Goal: Check status: Check status

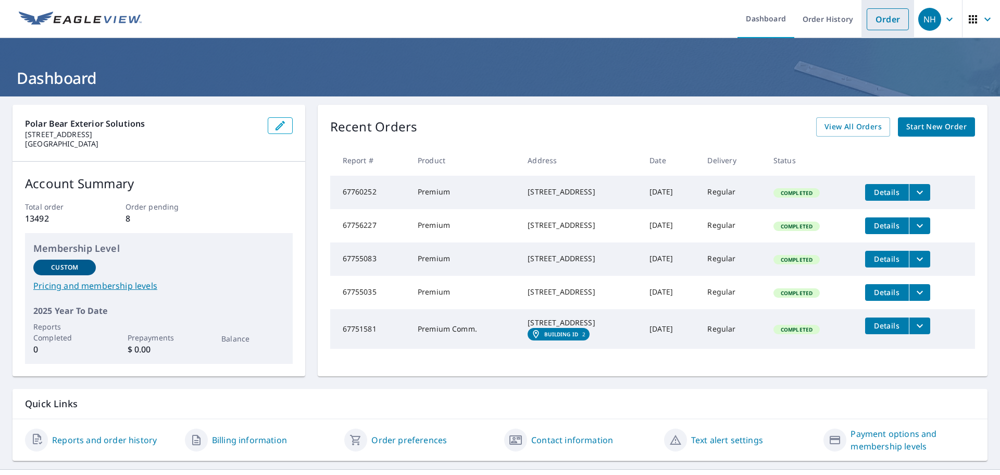
click at [888, 23] on link "Order" at bounding box center [888, 19] width 42 height 22
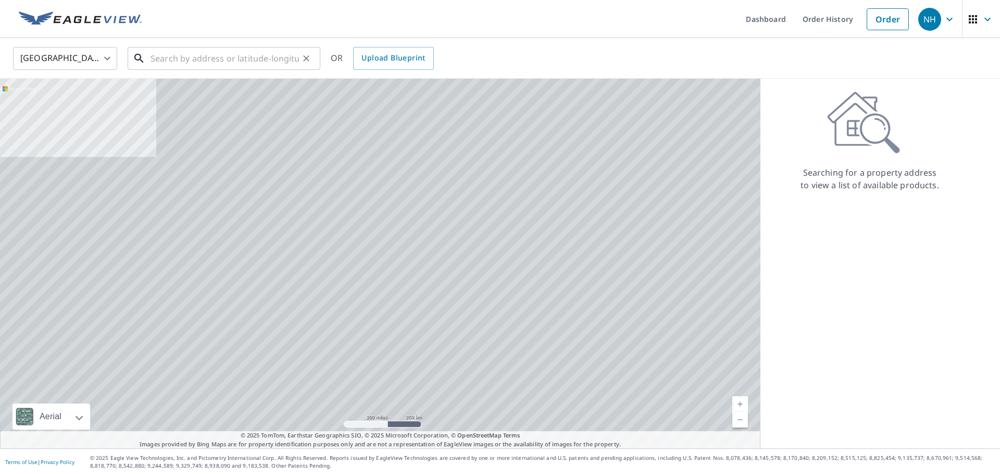
click at [246, 52] on input "text" at bounding box center [225, 58] width 148 height 29
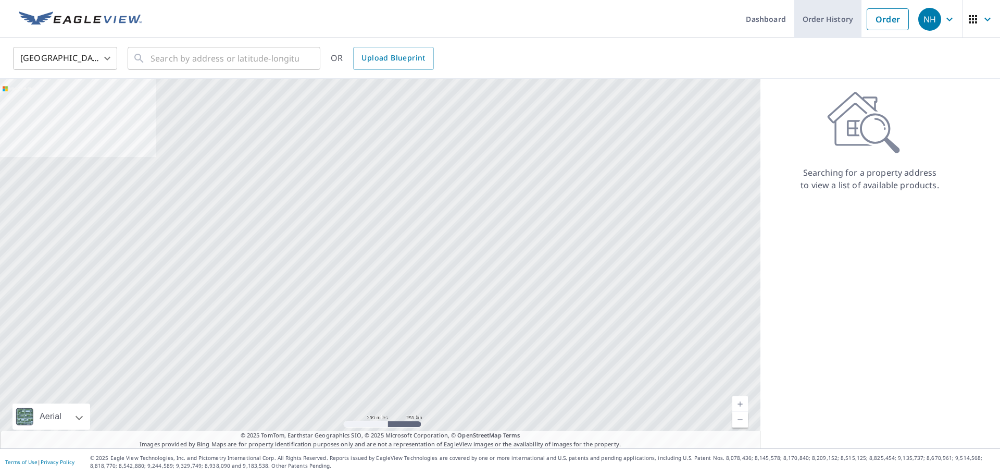
click at [798, 20] on link "Order History" at bounding box center [828, 19] width 67 height 38
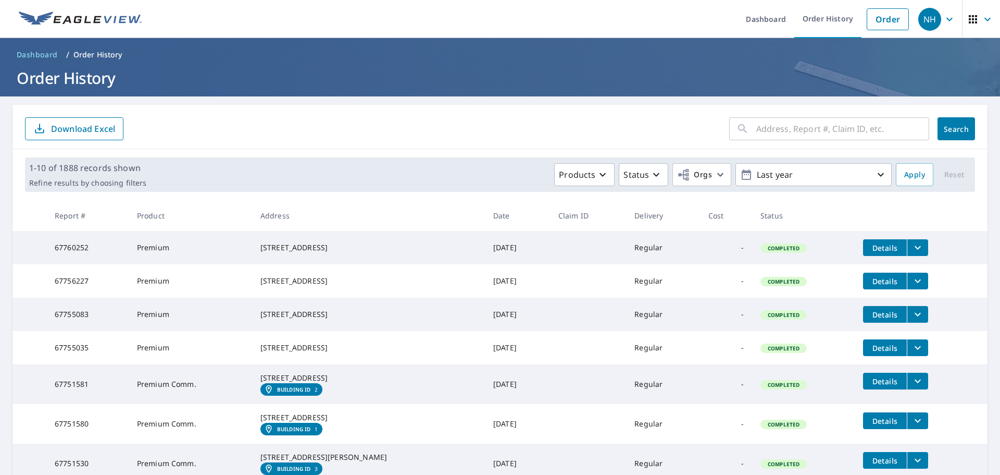
click at [794, 131] on input "text" at bounding box center [843, 128] width 173 height 29
paste input "[STREET_ADDRESS]"
type input "[STREET_ADDRESS]"
click at [959, 125] on span "Search" at bounding box center [956, 129] width 21 height 10
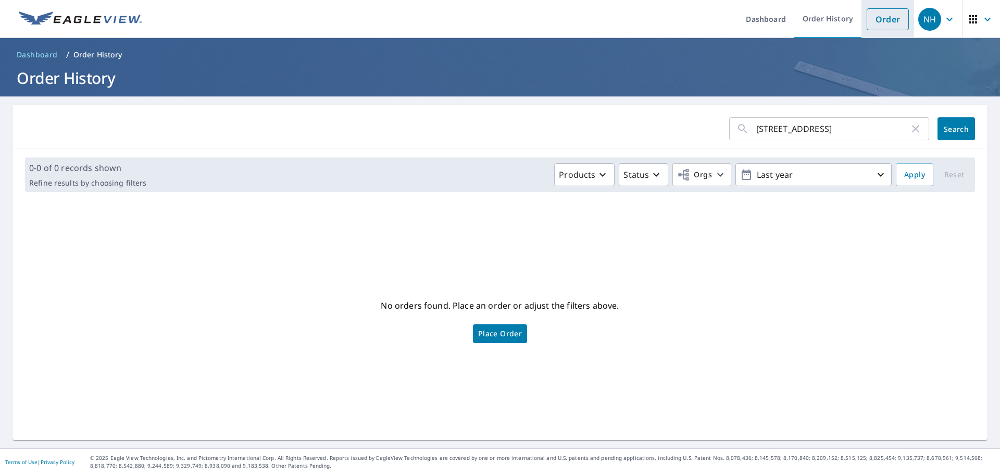
click at [877, 11] on link "Order" at bounding box center [888, 19] width 42 height 22
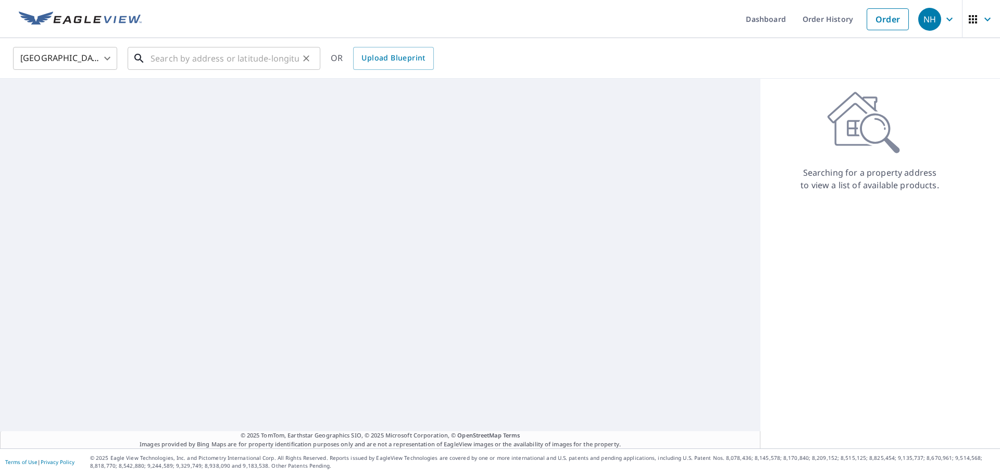
click at [283, 59] on input "text" at bounding box center [225, 58] width 148 height 29
paste input "[STREET_ADDRESS]"
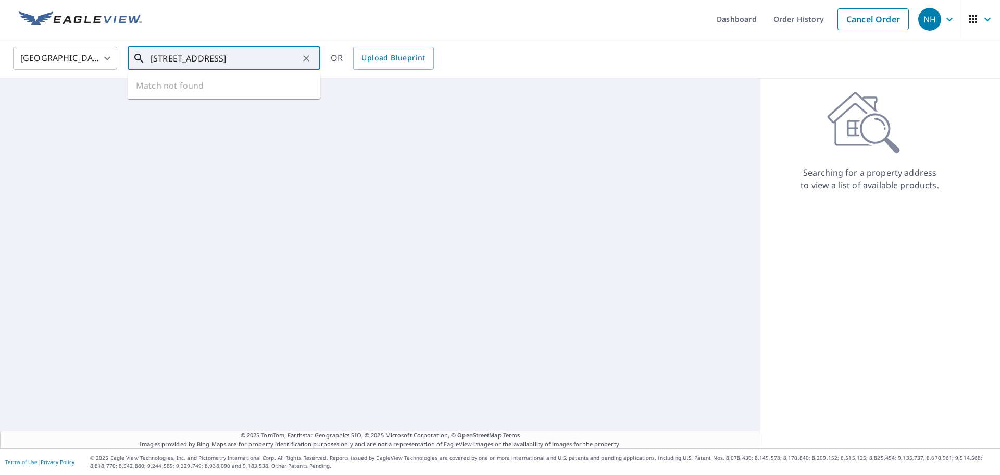
scroll to position [0, 63]
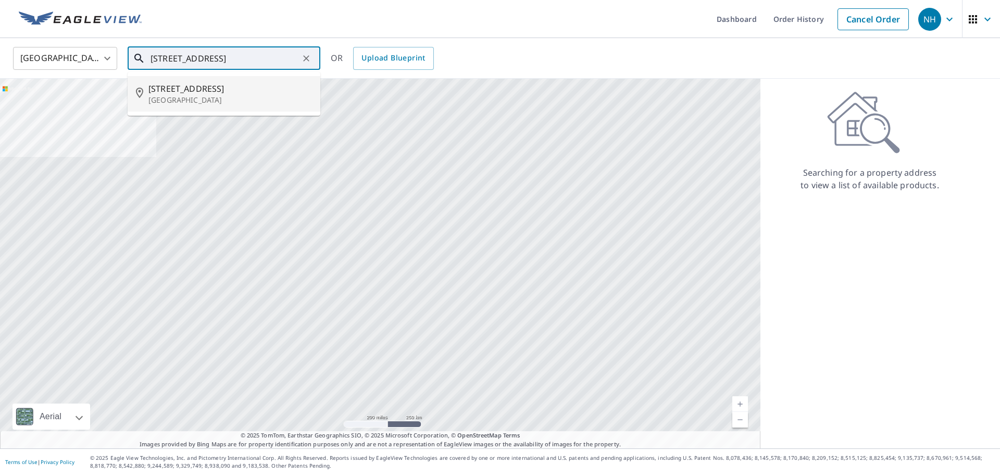
click at [258, 103] on p "[GEOGRAPHIC_DATA]" at bounding box center [230, 100] width 164 height 10
type input "[STREET_ADDRESS]"
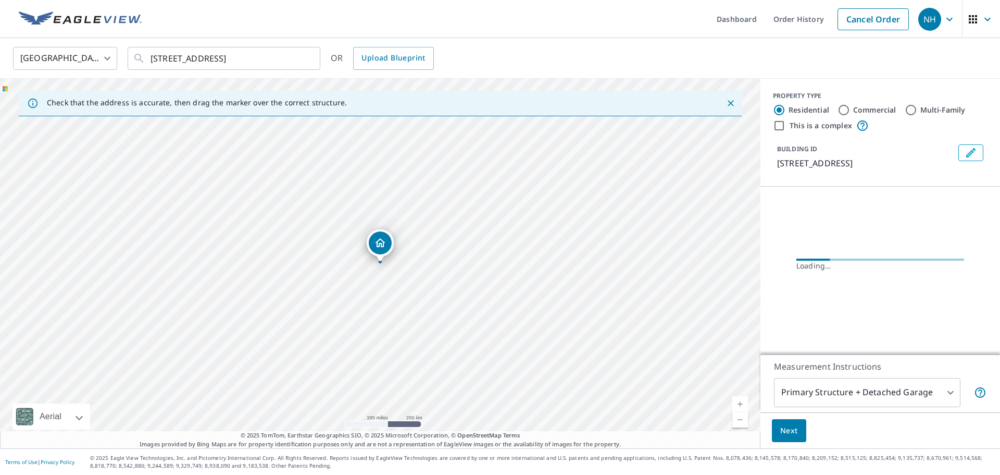
scroll to position [0, 0]
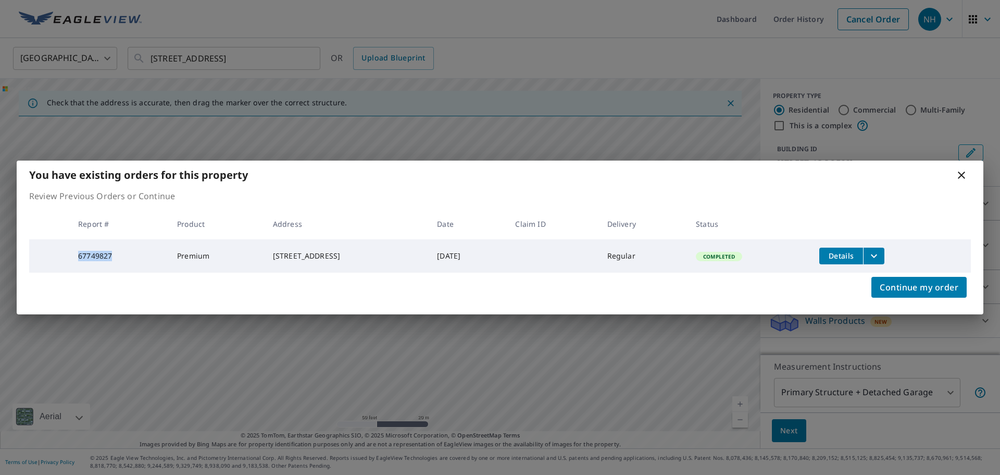
drag, startPoint x: 113, startPoint y: 259, endPoint x: 67, endPoint y: 254, distance: 45.7
click at [70, 254] on td "67749827" at bounding box center [119, 255] width 99 height 33
copy td "67749827"
click at [960, 173] on icon at bounding box center [962, 175] width 13 height 13
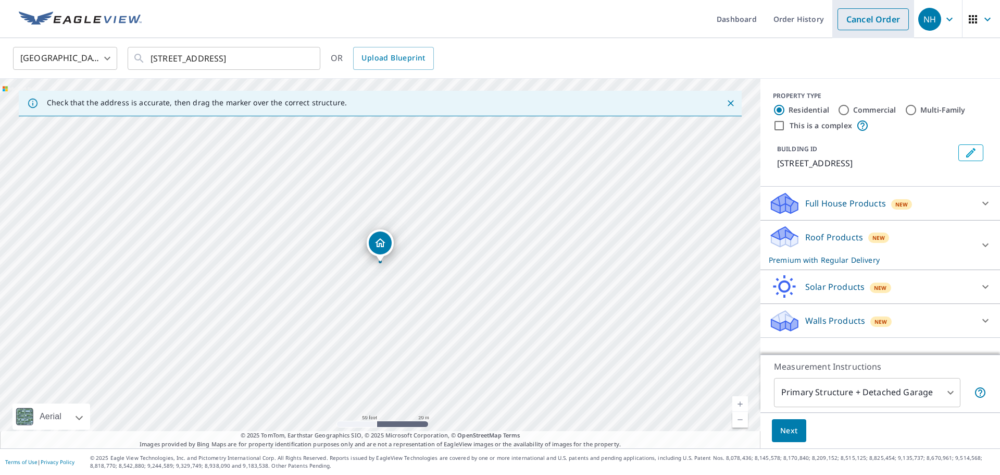
click at [861, 14] on link "Cancel Order" at bounding box center [873, 19] width 71 height 22
